Goal: Answer question/provide support: Share knowledge or assist other users

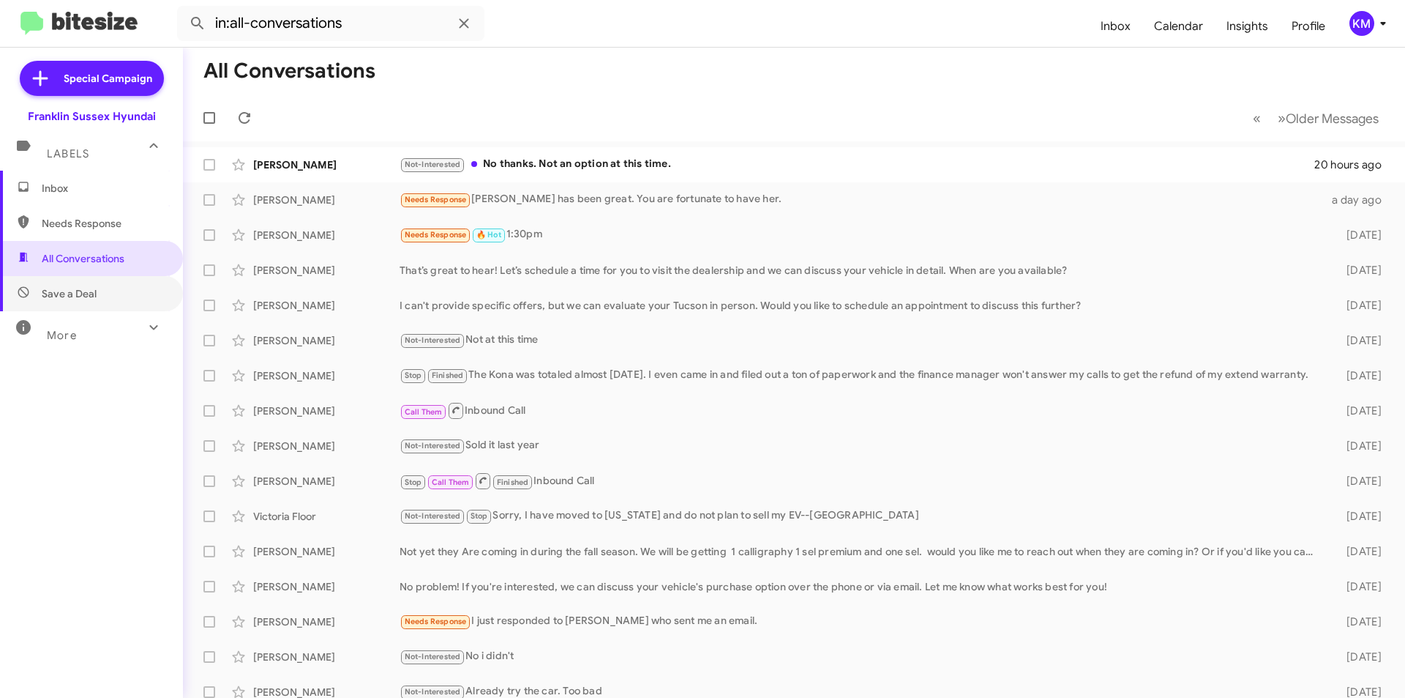
click at [83, 296] on span "Save a Deal" at bounding box center [69, 293] width 55 height 15
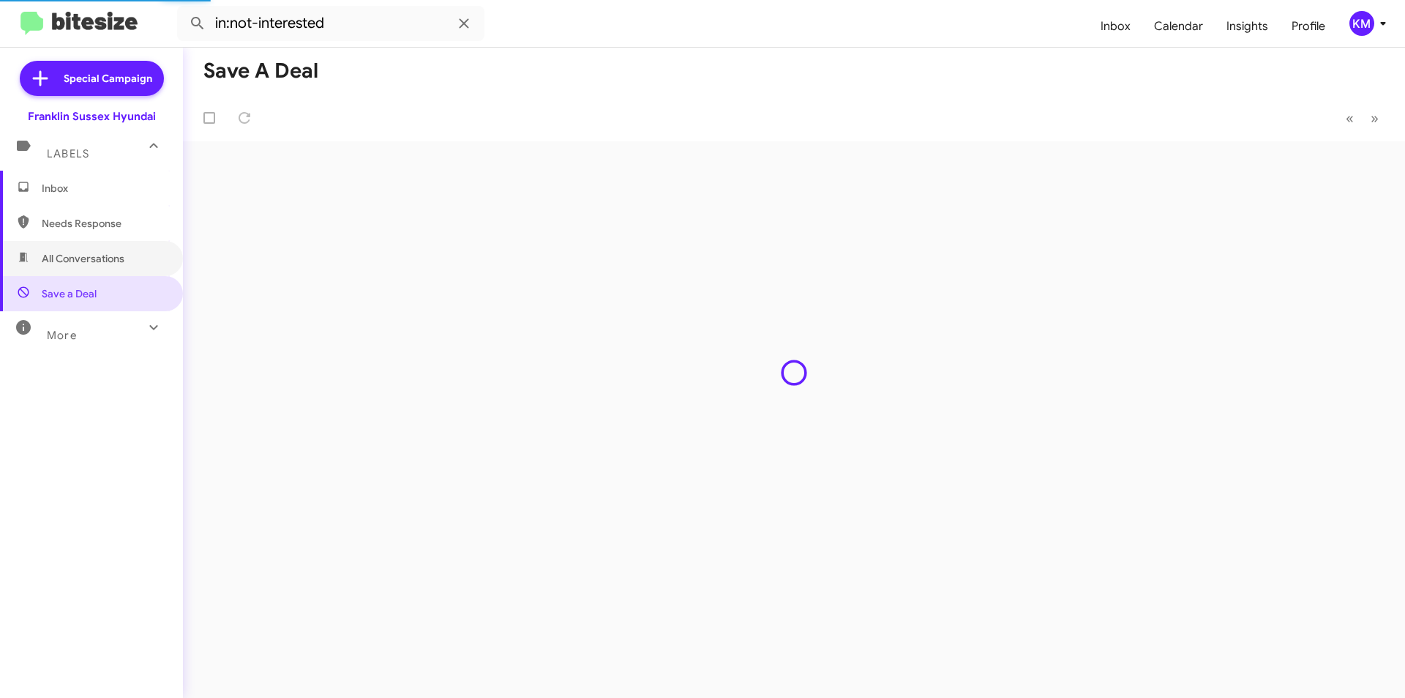
click at [78, 256] on span "All Conversations" at bounding box center [83, 258] width 83 height 15
type input "in:all-conversations"
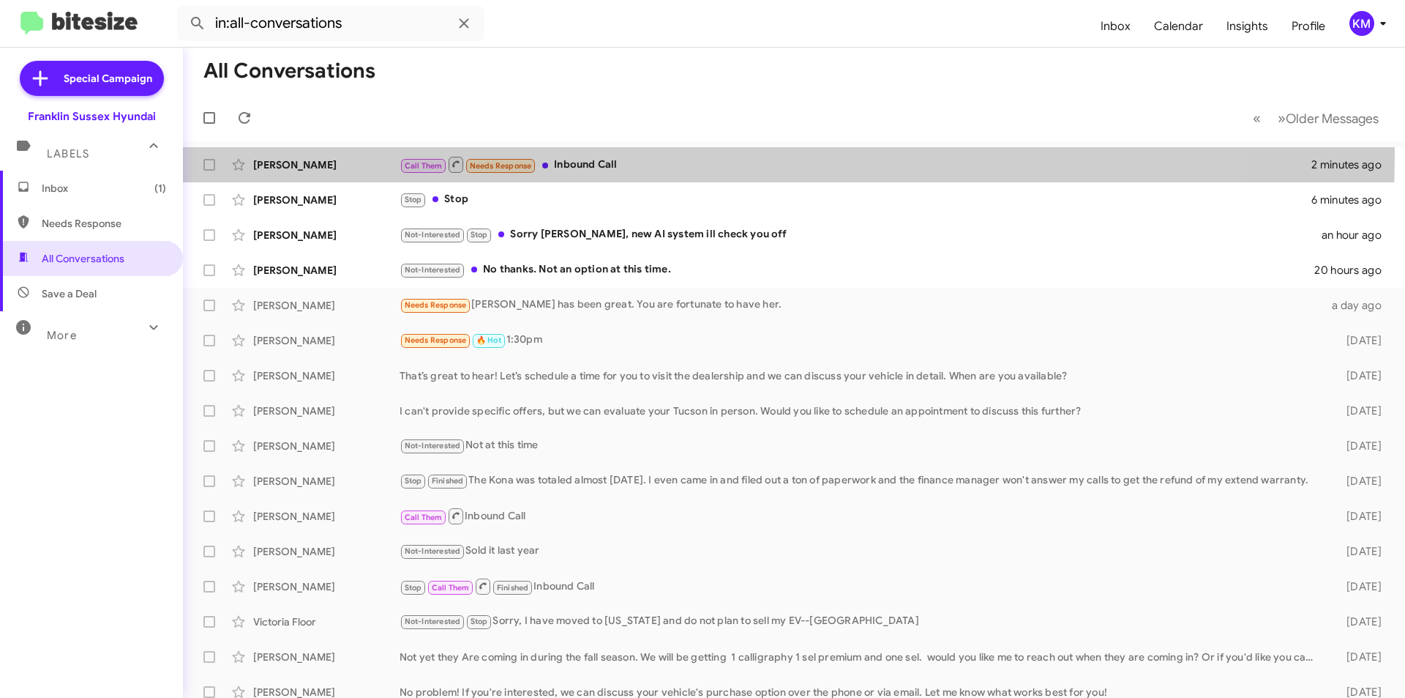
click at [575, 154] on div "[PERSON_NAME] Call Them Needs Response Inbound Call 2 minutes ago" at bounding box center [794, 164] width 1199 height 29
